Goal: Transaction & Acquisition: Book appointment/travel/reservation

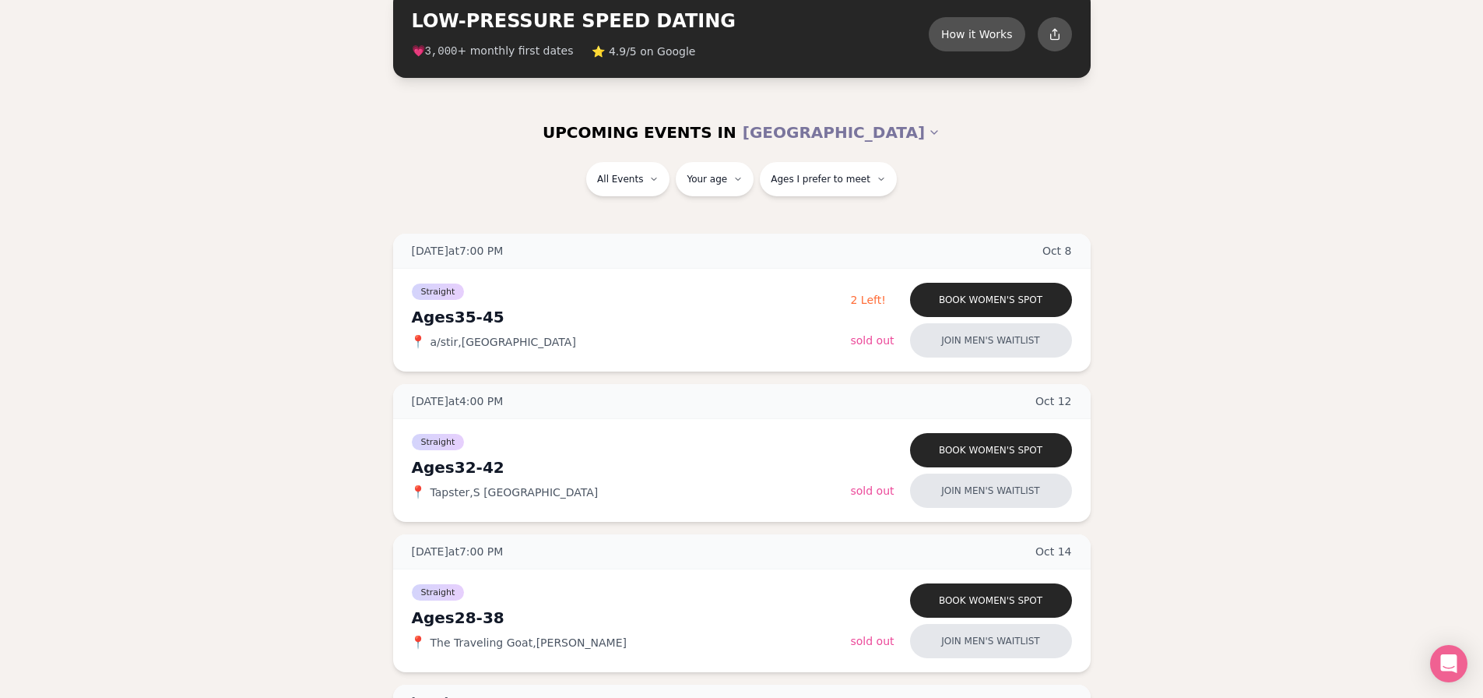
scroll to position [130, 0]
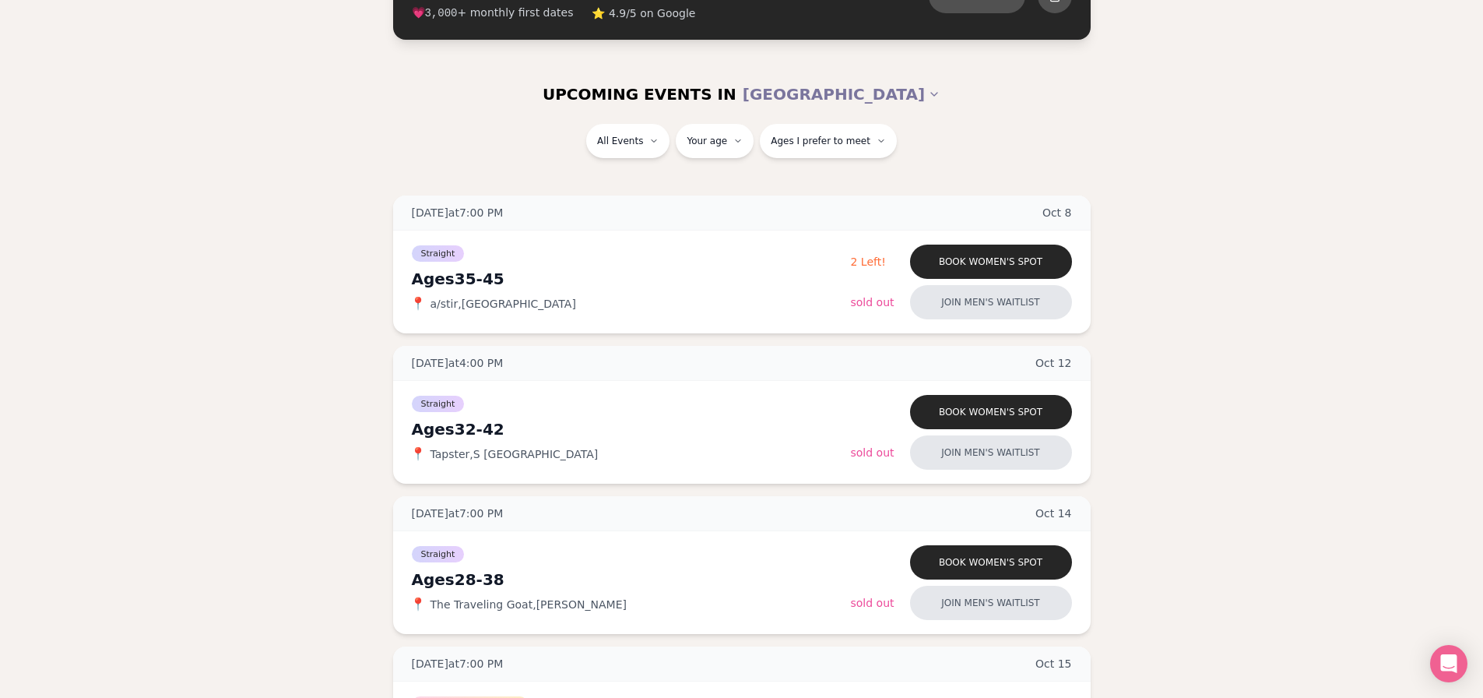
drag, startPoint x: 285, startPoint y: 421, endPoint x: 291, endPoint y: 459, distance: 39.4
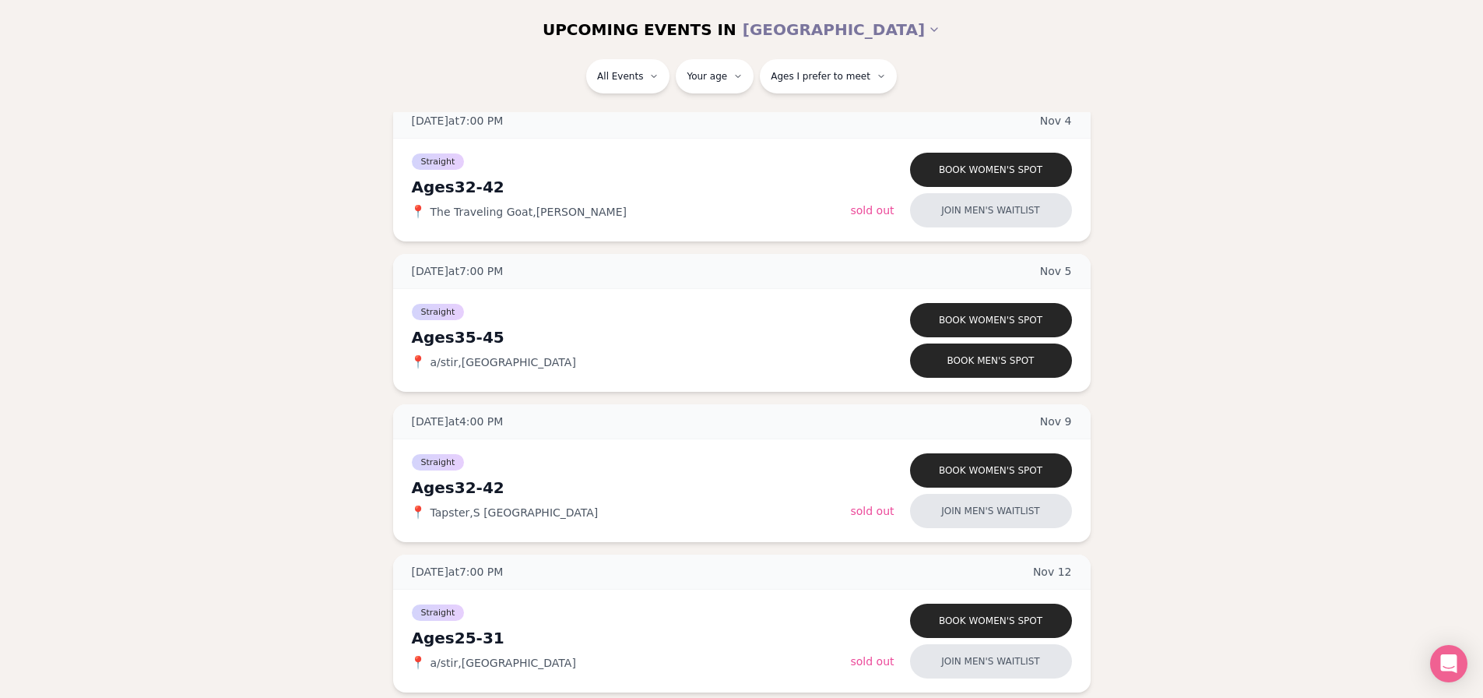
scroll to position [1688, 0]
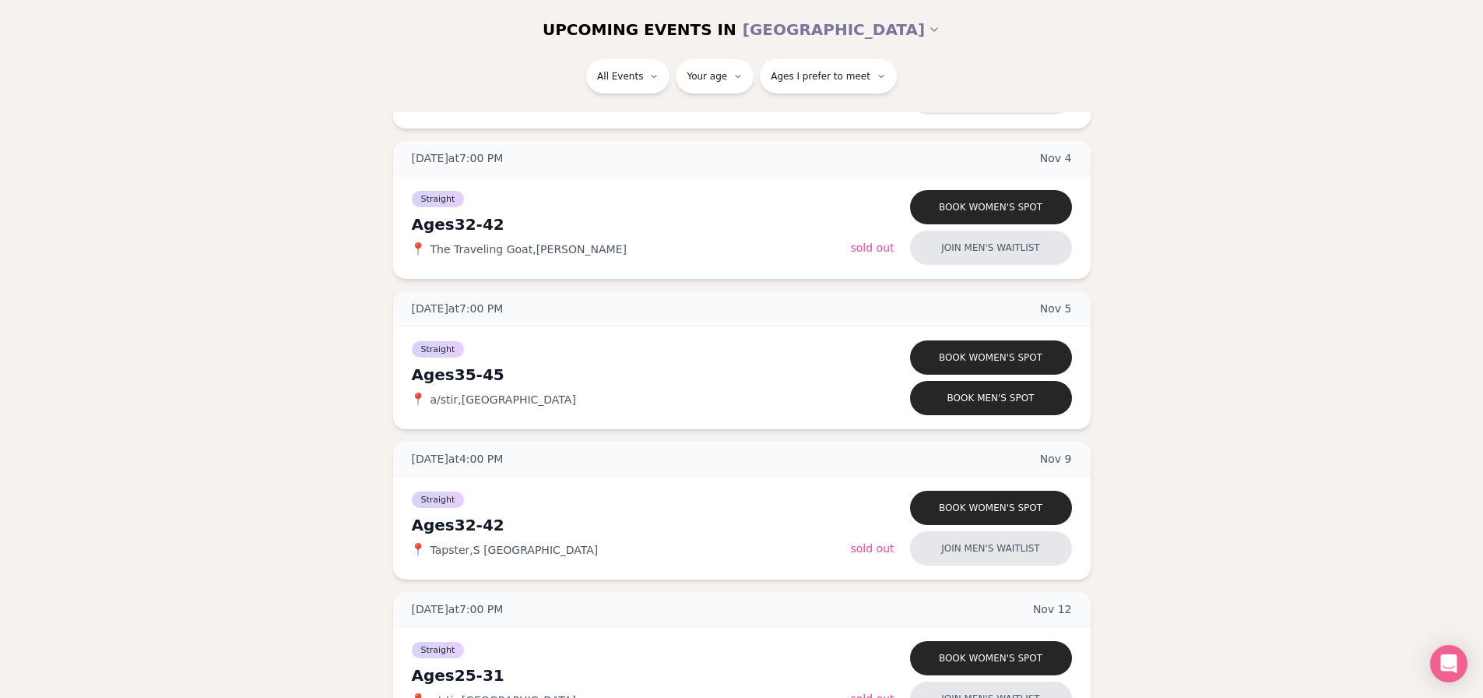
click at [357, 387] on div "[DATE] at 7:00 PM [DATE] Ages [DEMOGRAPHIC_DATA] Straight 📍 a/stir , Cap Hill B…" at bounding box center [742, 134] width 1434 height 2993
click at [354, 392] on div "[DATE] at 7:00 PM [DATE] Ages [DEMOGRAPHIC_DATA] Straight 📍 a/stir , Cap Hill B…" at bounding box center [742, 134] width 1434 height 2993
click at [352, 395] on div "[DATE] at 7:00 PM [DATE] Ages [DEMOGRAPHIC_DATA] Straight 📍 a/stir , Cap Hill B…" at bounding box center [742, 134] width 1434 height 2993
click at [1011, 403] on button "Book men's spot" at bounding box center [991, 398] width 162 height 34
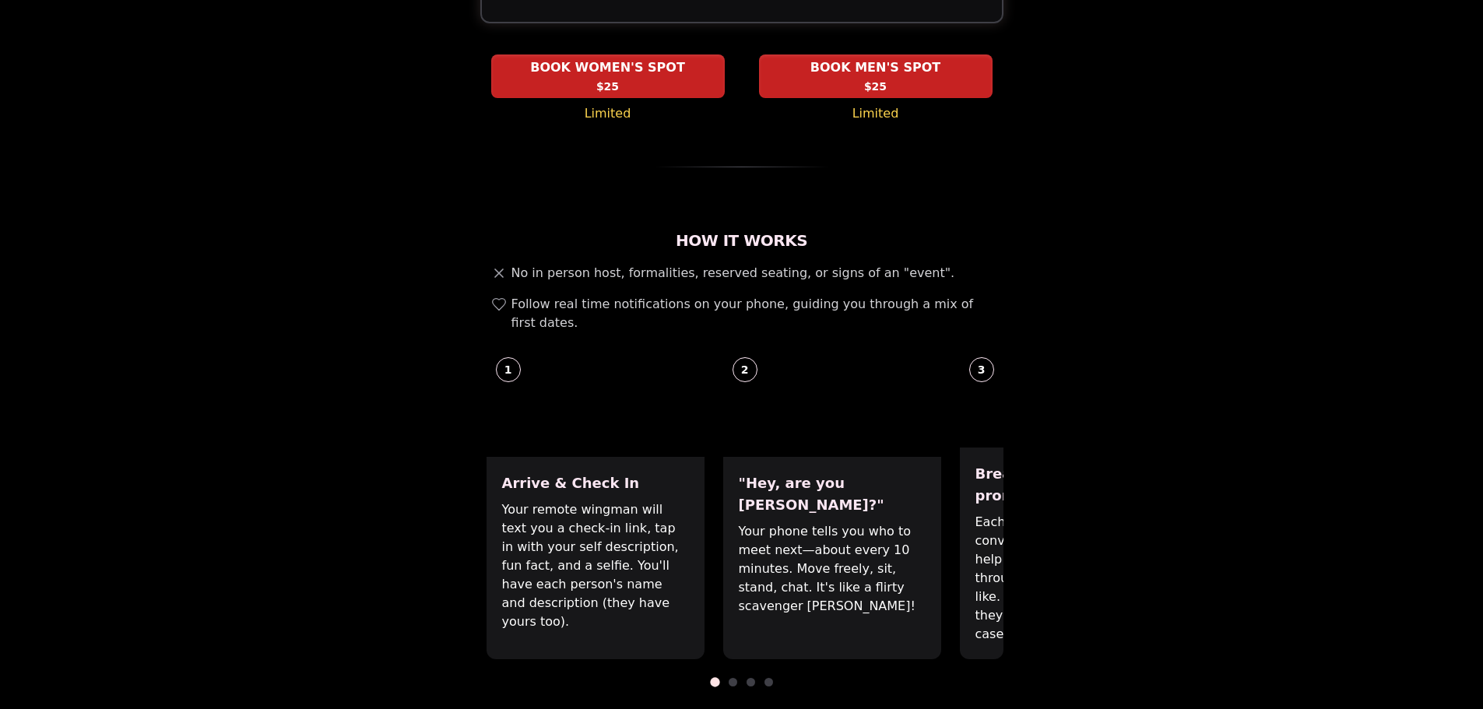
scroll to position [389, 0]
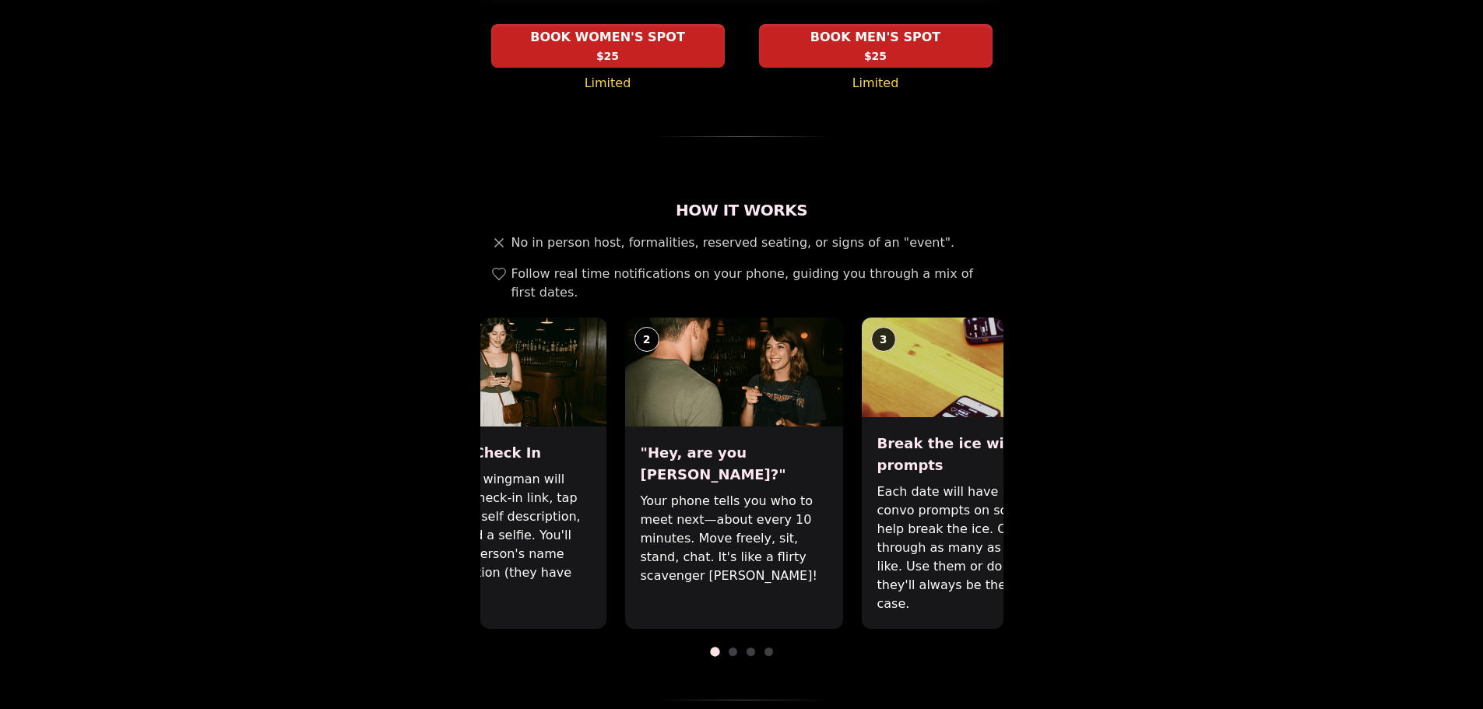
click at [683, 457] on div "1 Arrive & Check In Your remote wingman will text you a check-in link, tap in w…" at bounding box center [643, 473] width 523 height 311
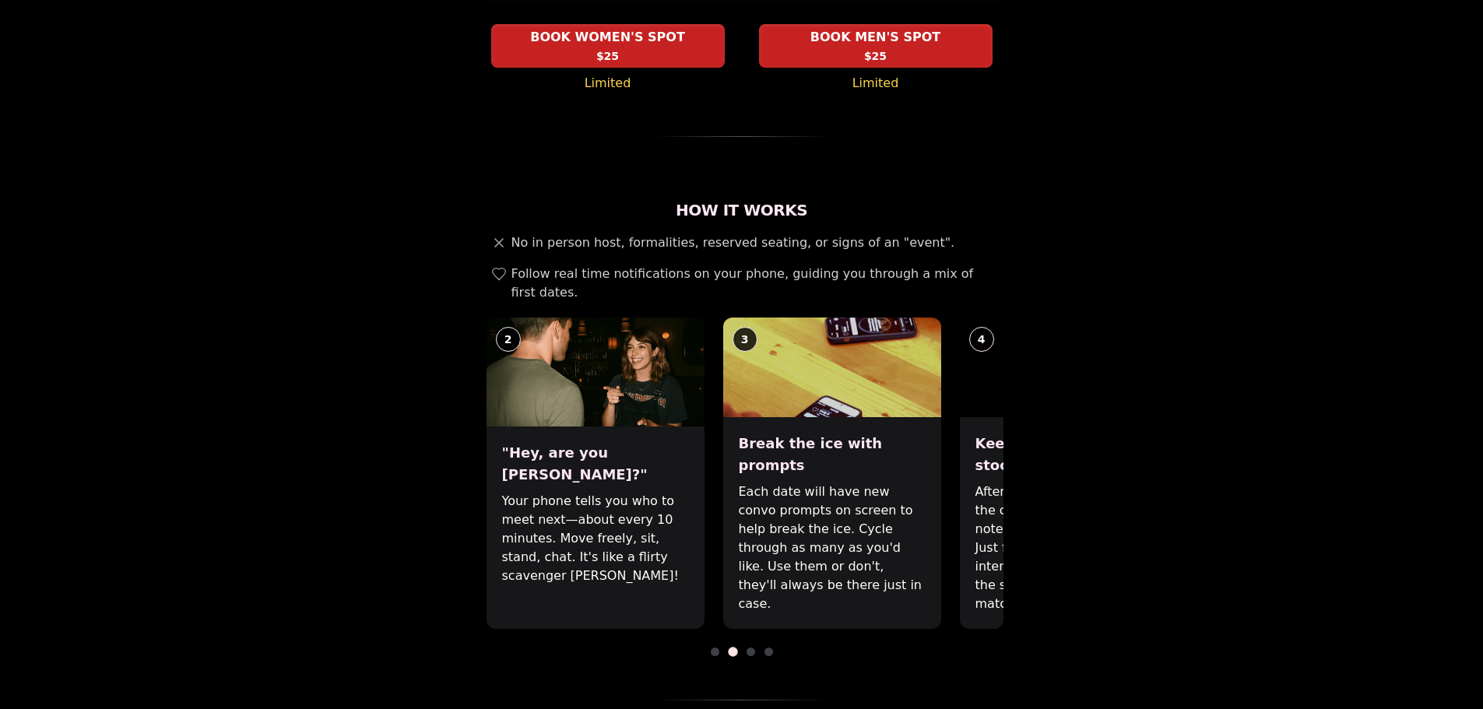
click at [739, 483] on p "Each date will have new convo prompts on screen to help break the ice. Cycle th…" at bounding box center [832, 548] width 187 height 131
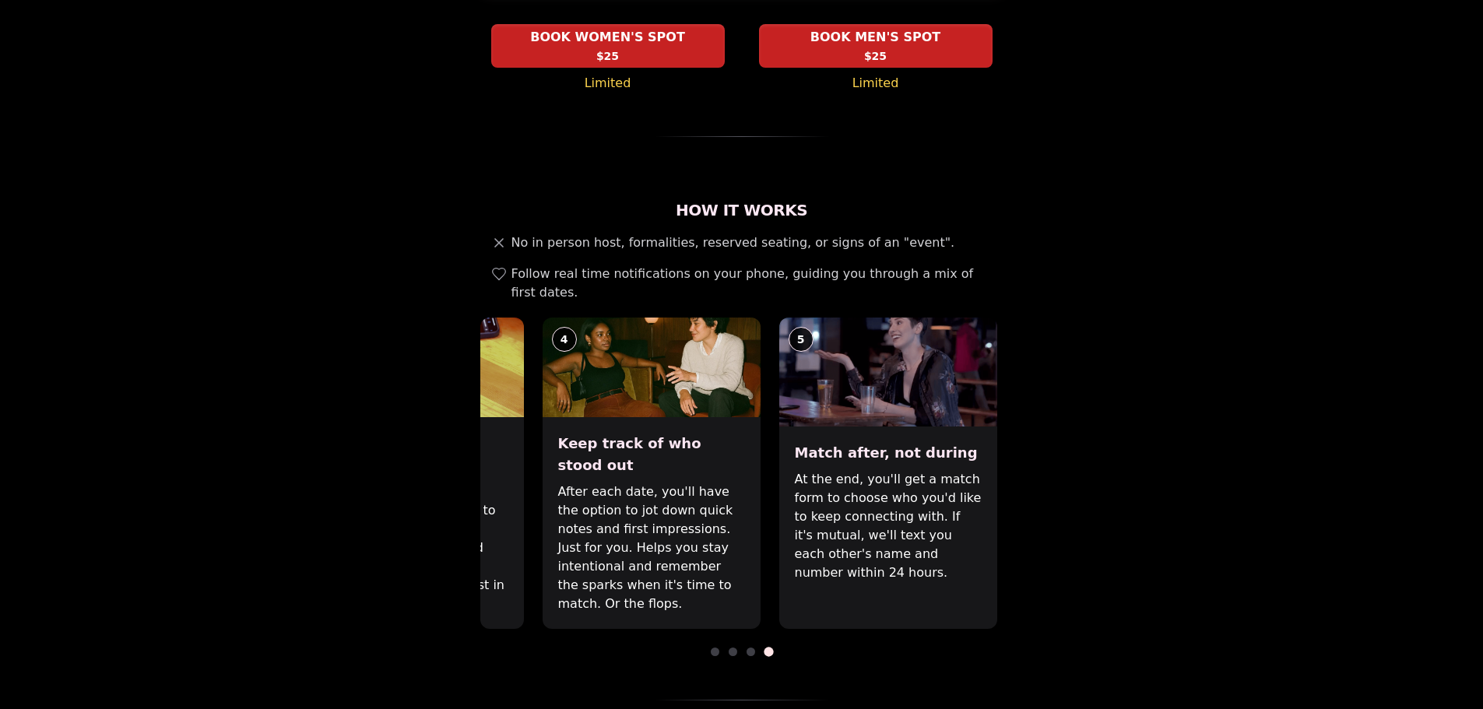
click at [601, 536] on p "After each date, you'll have the option to jot down quick notes and first impre…" at bounding box center [651, 548] width 187 height 131
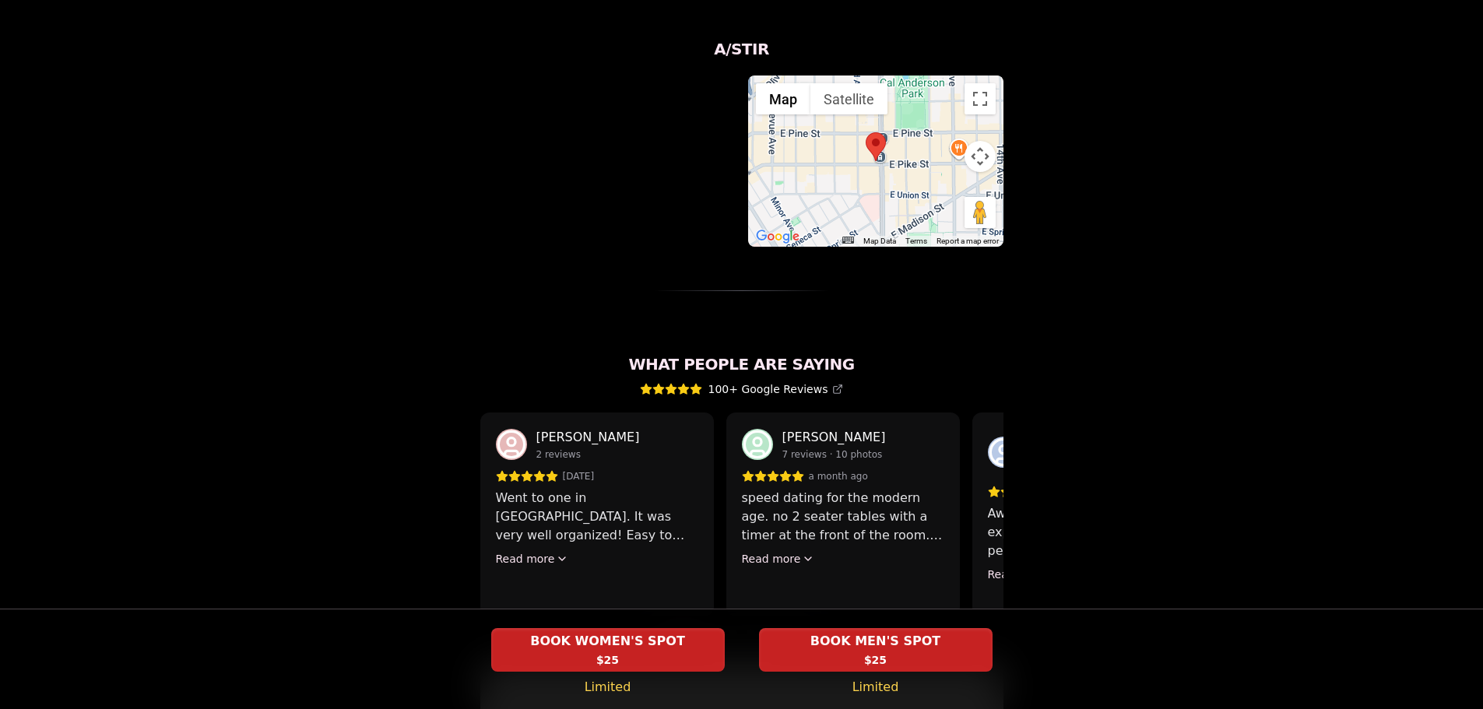
scroll to position [1168, 0]
